Goal: Information Seeking & Learning: Check status

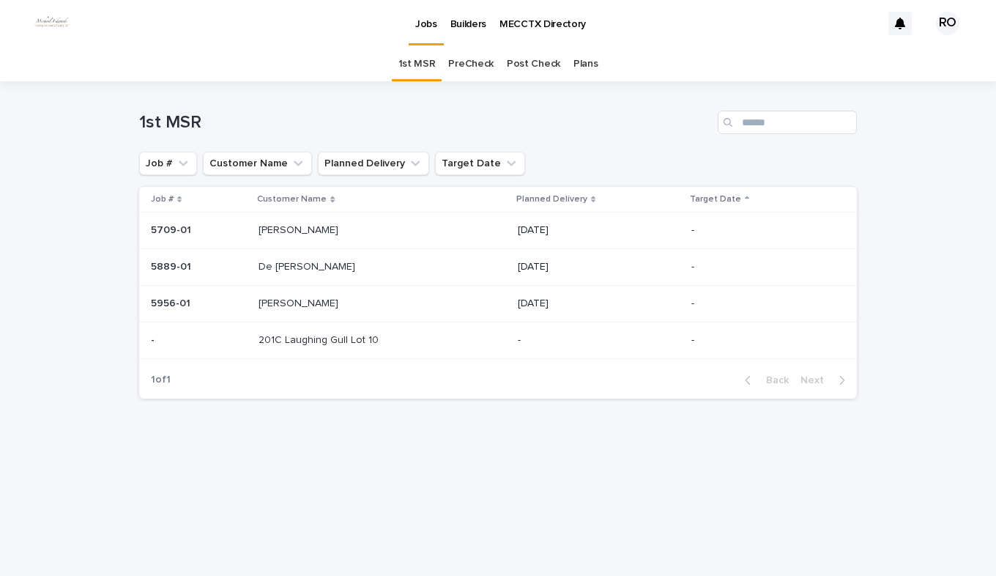
click at [315, 269] on p "De [PERSON_NAME]" at bounding box center [308, 265] width 100 height 15
drag, startPoint x: 258, startPoint y: 305, endPoint x: 265, endPoint y: 310, distance: 8.9
click at [265, 310] on p "[PERSON_NAME]" at bounding box center [299, 301] width 83 height 15
click at [461, 61] on link "PreCheck" at bounding box center [470, 64] width 45 height 34
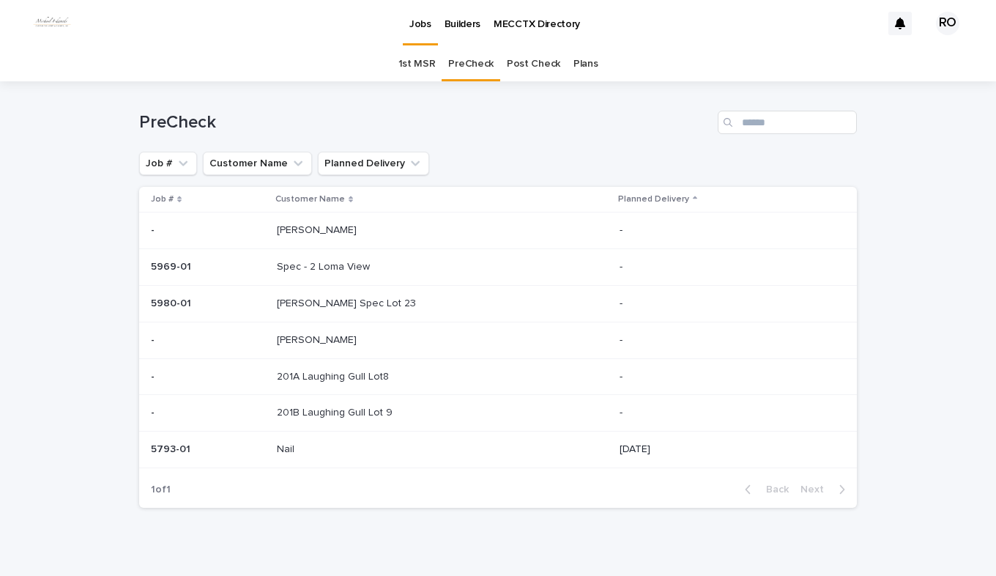
click at [340, 266] on p "Spec - 2 Loma View" at bounding box center [325, 265] width 96 height 15
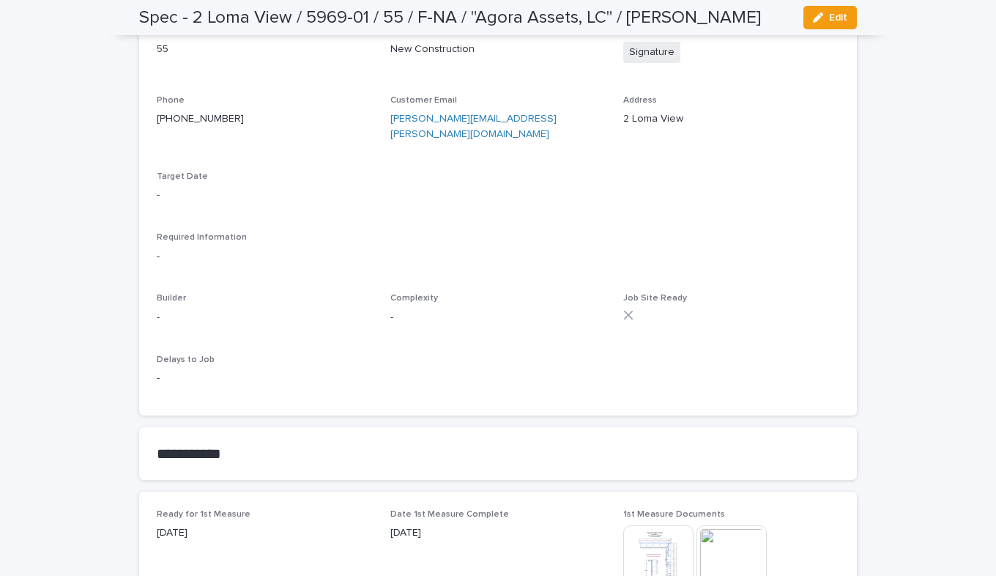
scroll to position [439, 0]
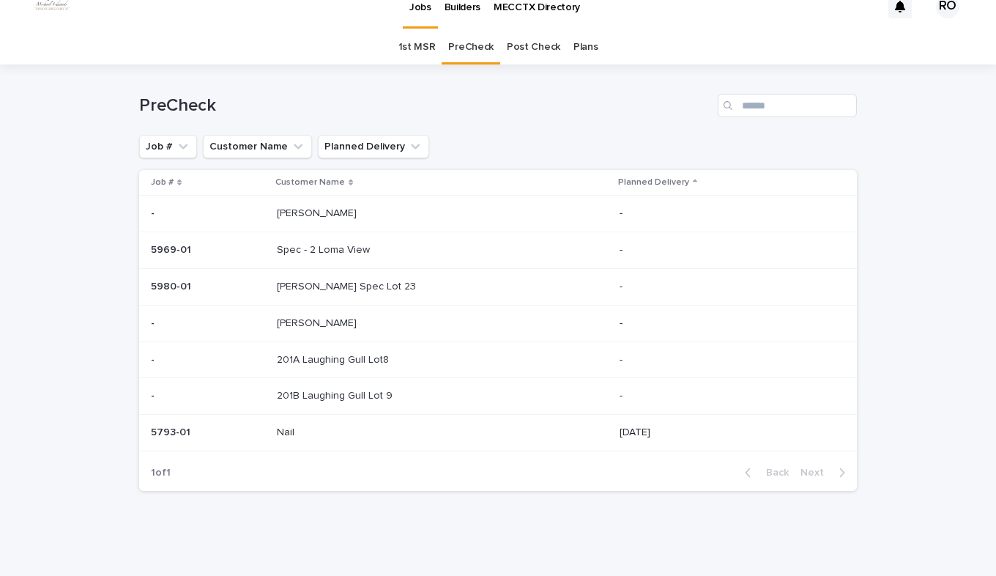
scroll to position [18, 0]
click at [316, 297] on div "[PERSON_NAME] Spec Lot 23 [PERSON_NAME] Spec Lot 23" at bounding box center [442, 287] width 331 height 24
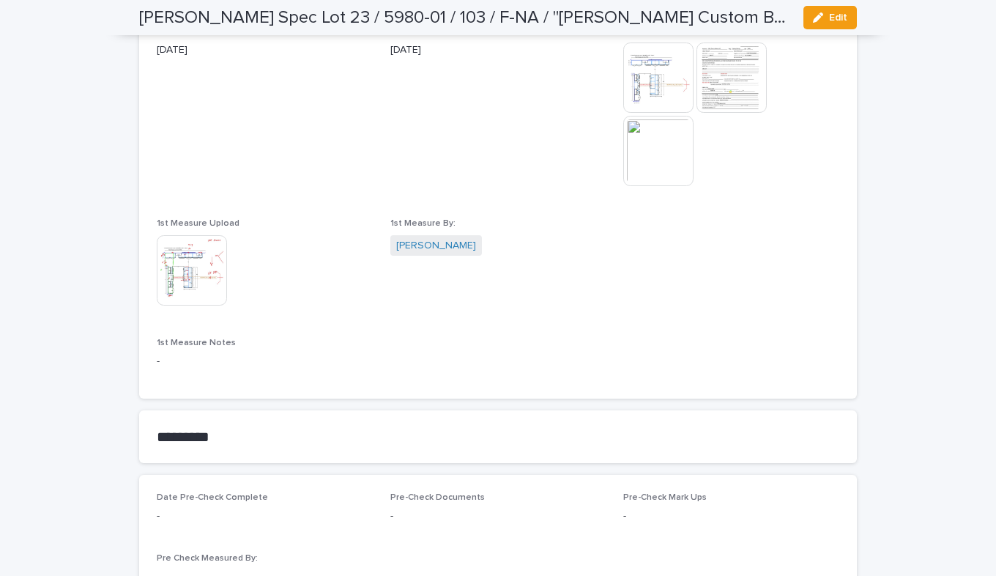
scroll to position [1098, 0]
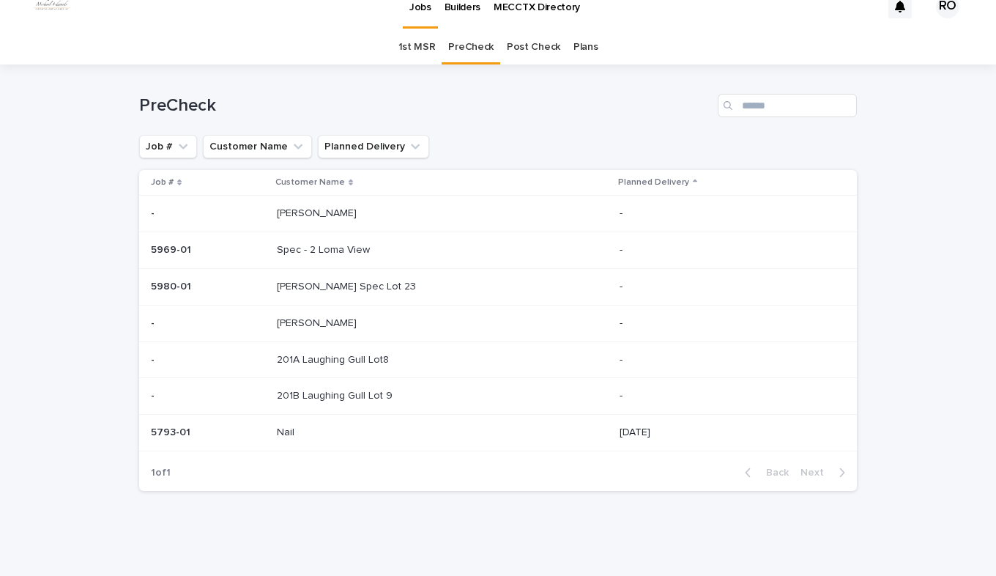
scroll to position [18, 0]
click at [262, 319] on p at bounding box center [208, 323] width 114 height 12
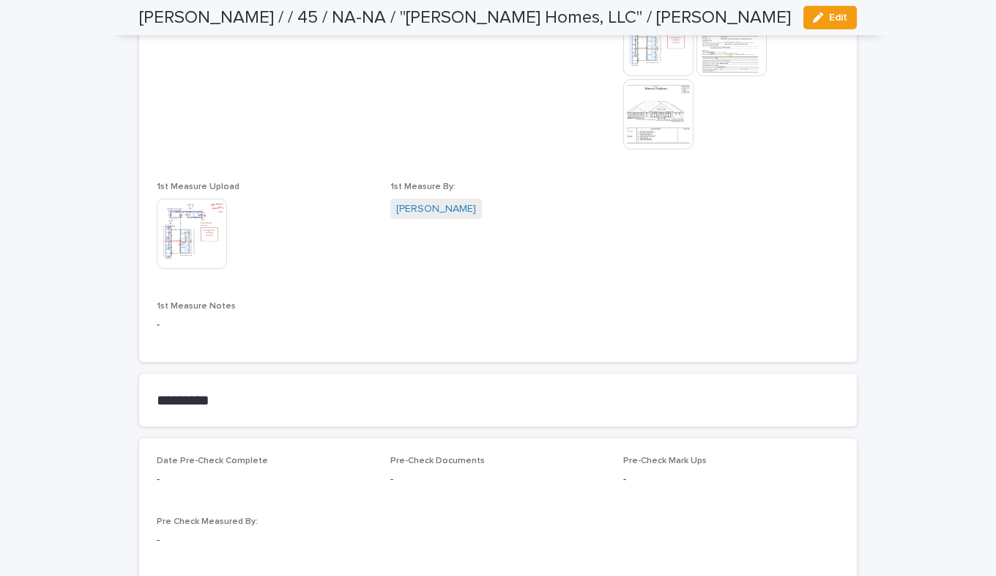
scroll to position [1025, 0]
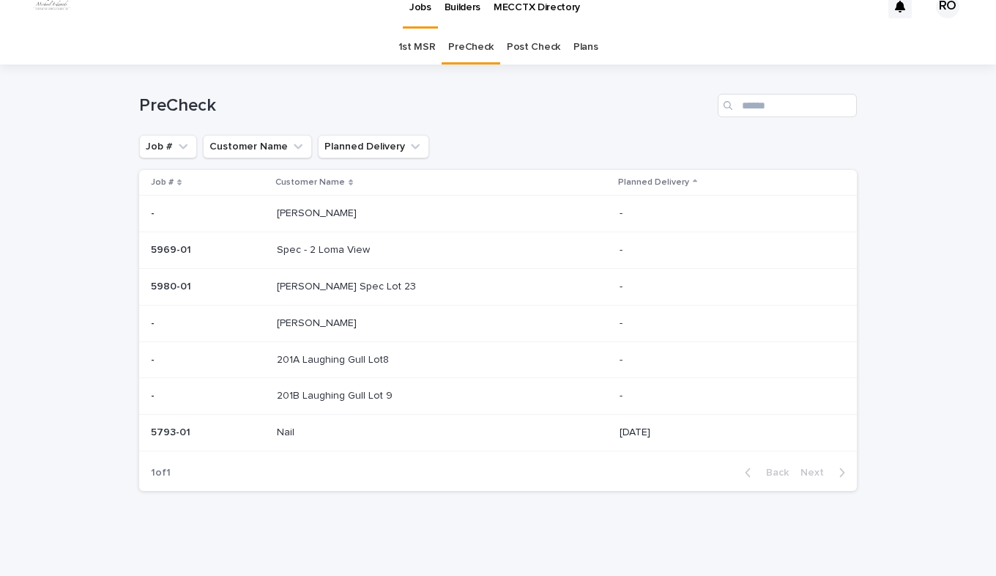
scroll to position [18, 0]
click at [261, 359] on p at bounding box center [208, 360] width 114 height 12
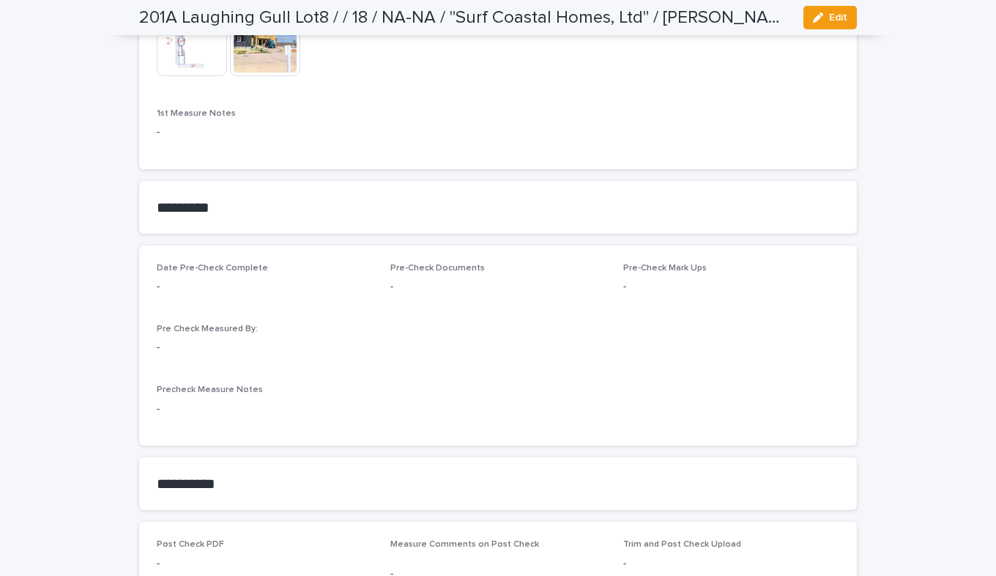
scroll to position [1098, 0]
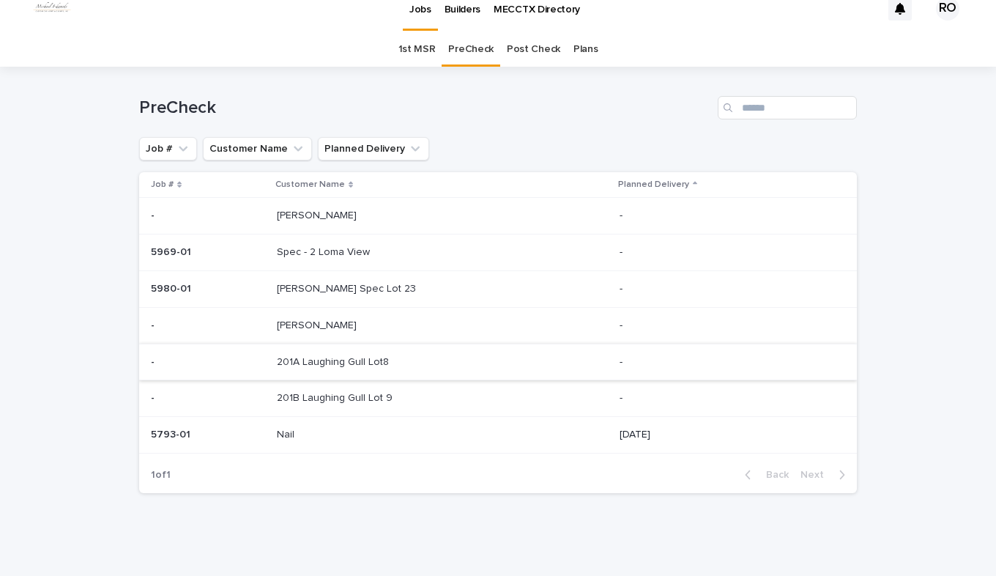
scroll to position [18, 0]
click at [247, 433] on p at bounding box center [208, 432] width 114 height 12
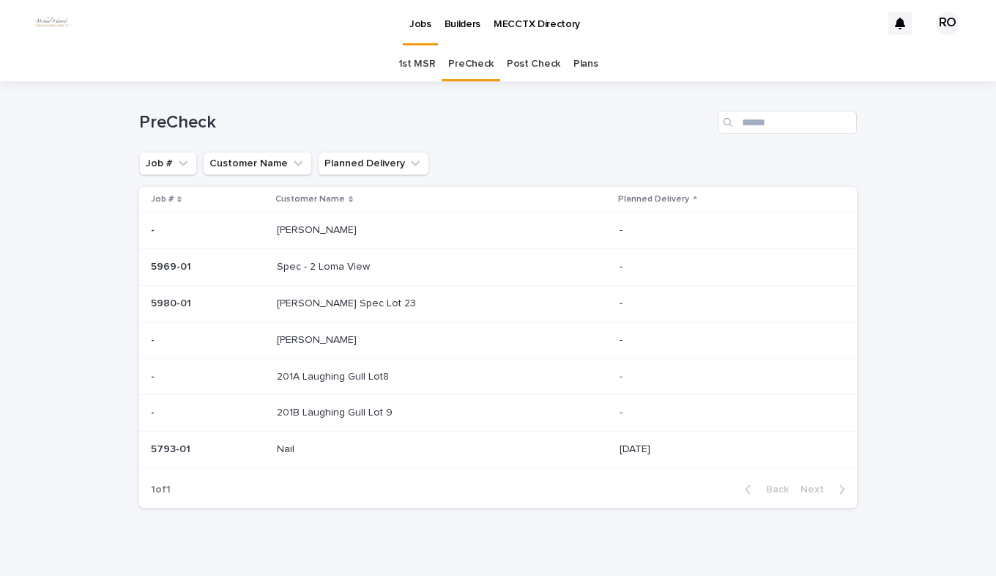
scroll to position [18, 0]
